Goal: Task Accomplishment & Management: Use online tool/utility

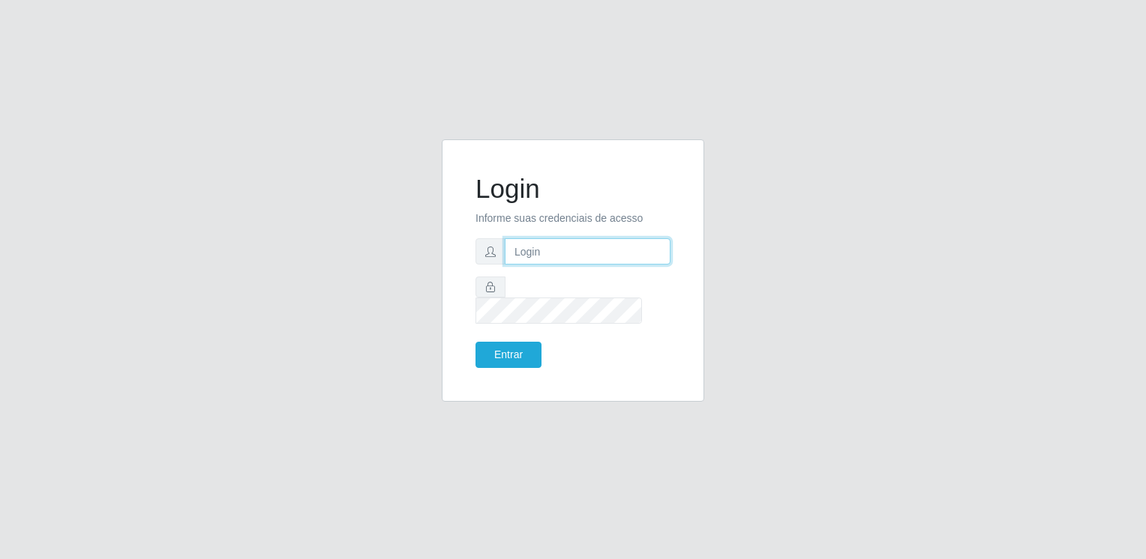
click at [563, 262] on input "text" at bounding box center [588, 251] width 166 height 26
type input "[EMAIL_ADDRESS][DOMAIN_NAME]"
click at [475, 342] on button "Entrar" at bounding box center [508, 355] width 66 height 26
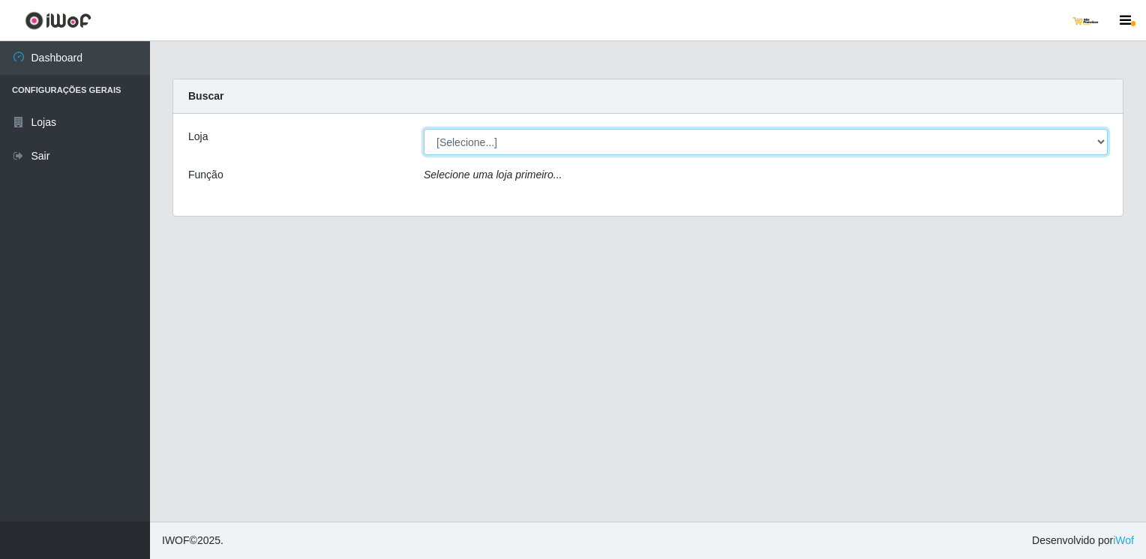
click at [515, 148] on select "[Selecione...] [GEOGRAPHIC_DATA]" at bounding box center [766, 142] width 684 height 26
select select "168"
click at [424, 129] on select "[Selecione...] [GEOGRAPHIC_DATA]" at bounding box center [766, 142] width 684 height 26
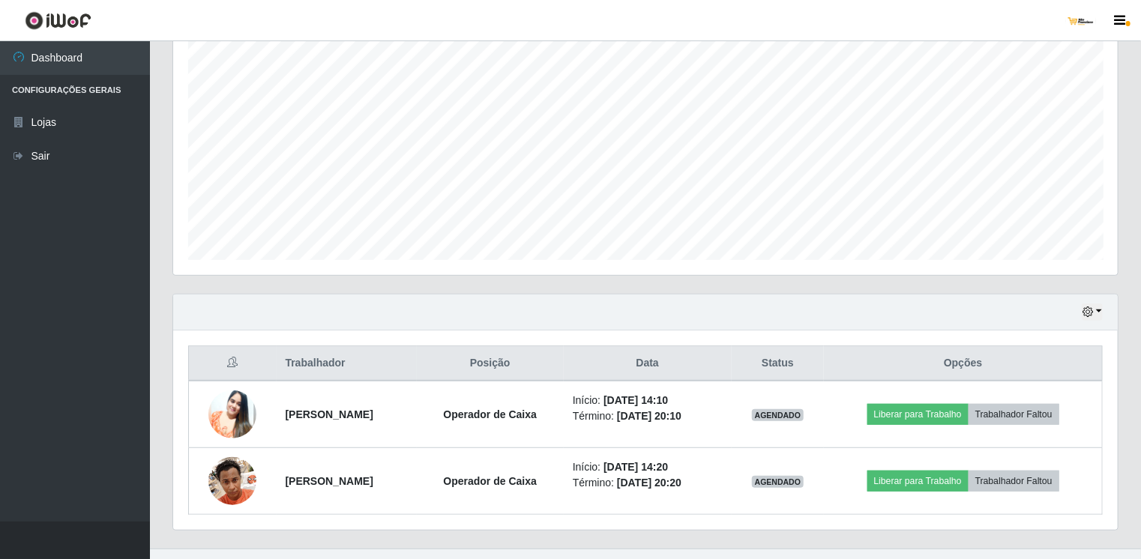
scroll to position [300, 0]
